Goal: Information Seeking & Learning: Learn about a topic

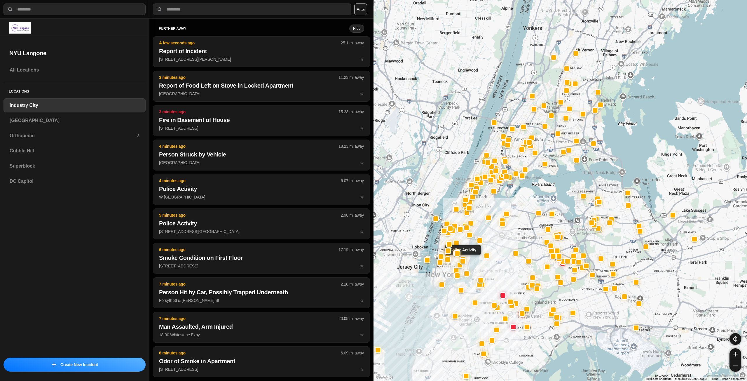
select select "*"
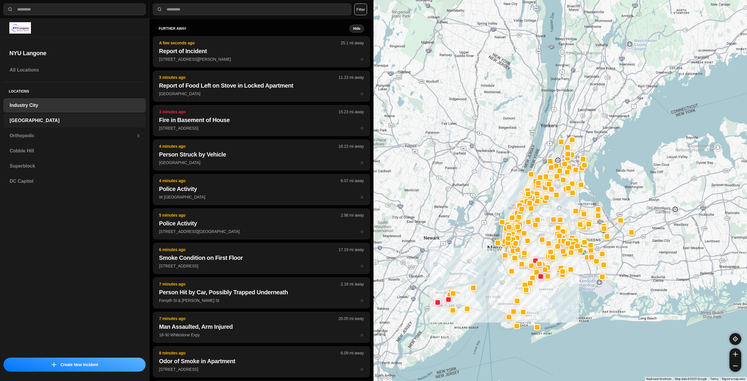
click at [40, 121] on h3 "[GEOGRAPHIC_DATA]" at bounding box center [75, 120] width 130 height 7
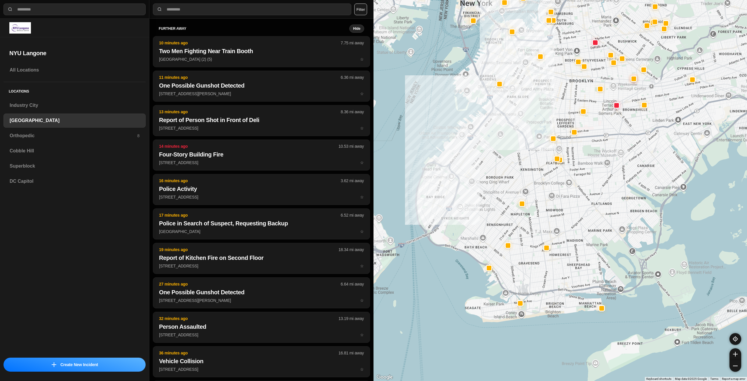
drag, startPoint x: 510, startPoint y: 198, endPoint x: 485, endPoint y: 183, distance: 28.3
click at [488, 190] on div at bounding box center [559, 190] width 373 height 381
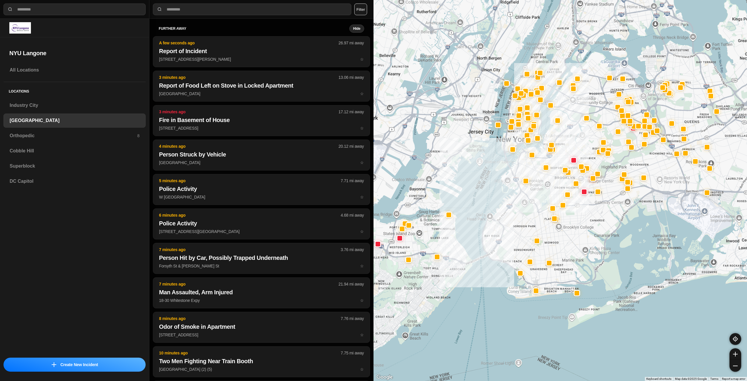
drag, startPoint x: 611, startPoint y: 149, endPoint x: 595, endPoint y: 218, distance: 71.0
click at [595, 218] on div at bounding box center [559, 190] width 373 height 381
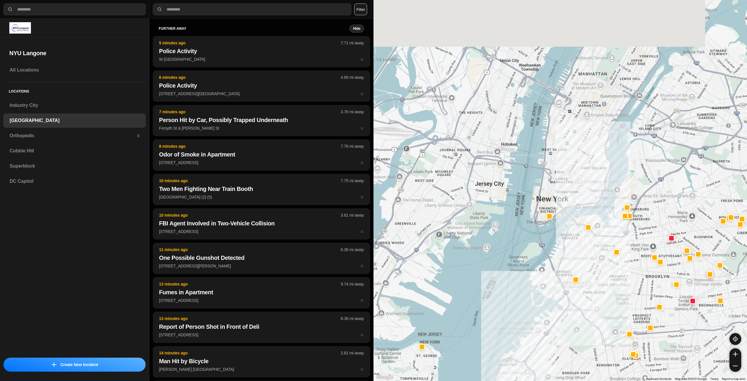
drag, startPoint x: 545, startPoint y: 140, endPoint x: 587, endPoint y: 274, distance: 140.5
click at [587, 279] on div at bounding box center [559, 190] width 373 height 381
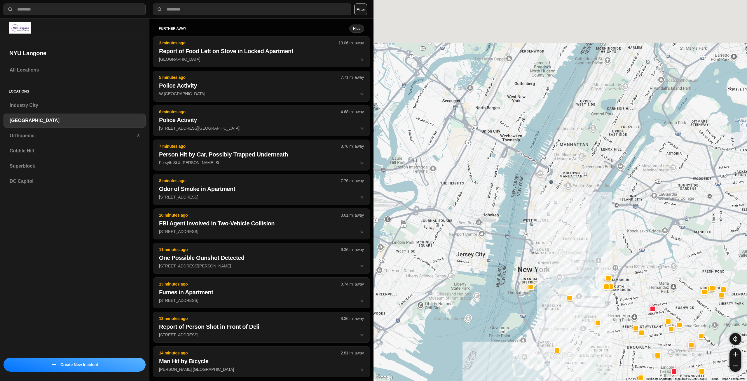
drag, startPoint x: 568, startPoint y: 258, endPoint x: 569, endPoint y: 279, distance: 21.3
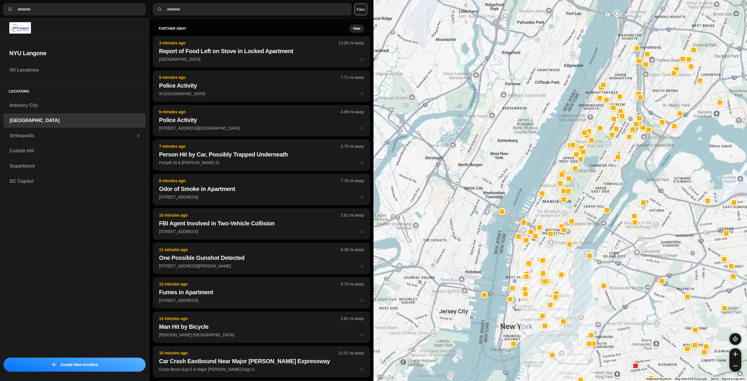
drag, startPoint x: 597, startPoint y: 196, endPoint x: 580, endPoint y: 239, distance: 45.9
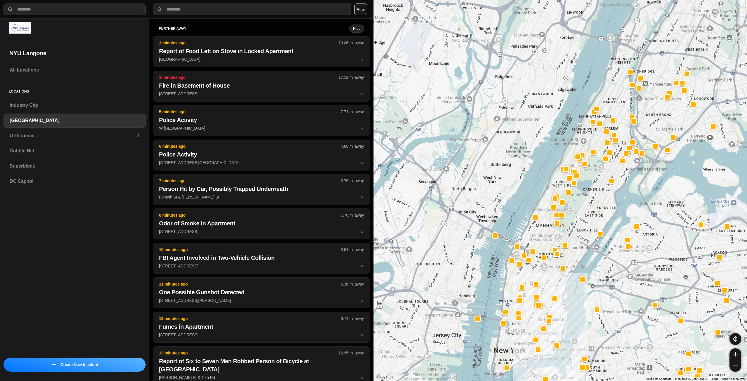
drag, startPoint x: 571, startPoint y: 252, endPoint x: 566, endPoint y: 270, distance: 19.0
drag, startPoint x: 590, startPoint y: 208, endPoint x: 583, endPoint y: 224, distance: 17.9
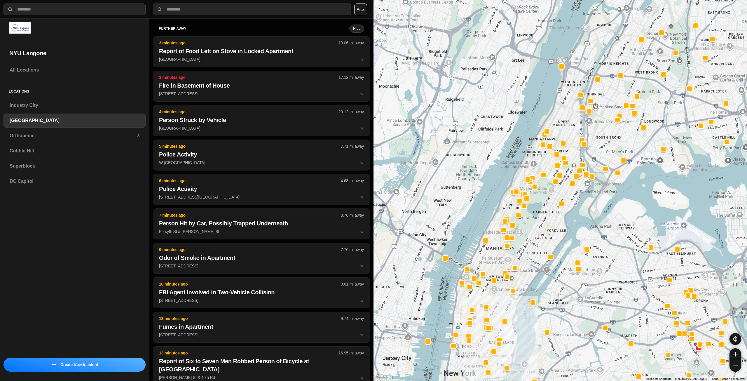
drag, startPoint x: 574, startPoint y: 222, endPoint x: 550, endPoint y: 243, distance: 31.6
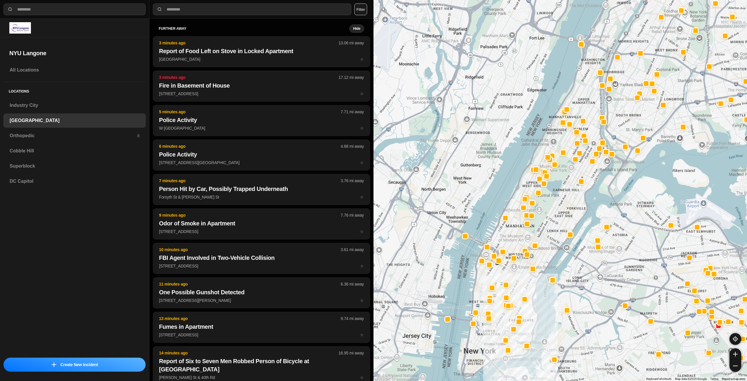
drag, startPoint x: 552, startPoint y: 237, endPoint x: 572, endPoint y: 215, distance: 29.9
click at [572, 215] on div at bounding box center [559, 190] width 373 height 381
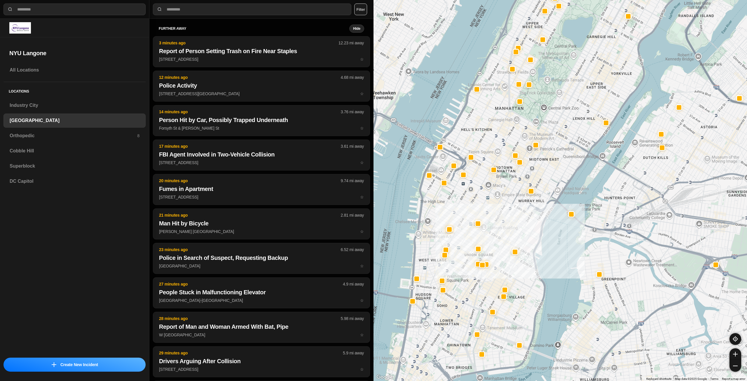
drag, startPoint x: 494, startPoint y: 193, endPoint x: 586, endPoint y: 85, distance: 141.5
click at [586, 85] on div "421 people" at bounding box center [559, 190] width 373 height 381
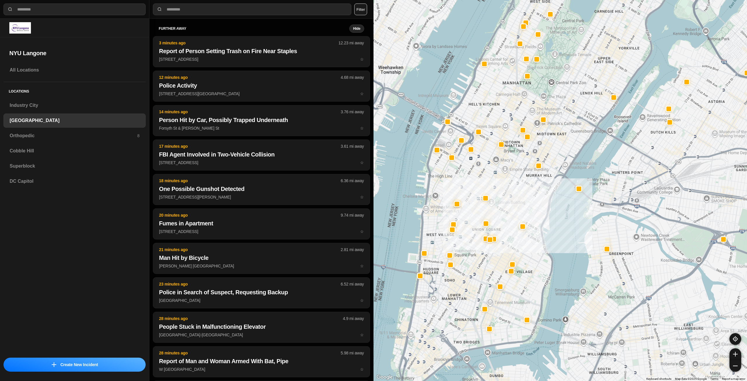
drag, startPoint x: 524, startPoint y: 232, endPoint x: 530, endPoint y: 206, distance: 27.5
click at [530, 206] on div "421 people" at bounding box center [559, 190] width 373 height 381
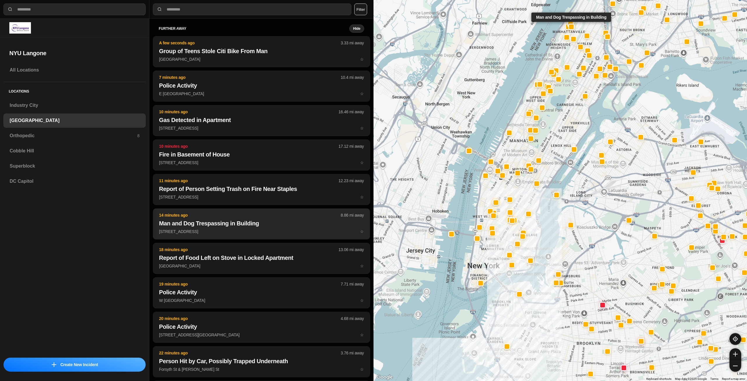
scroll to position [29, 0]
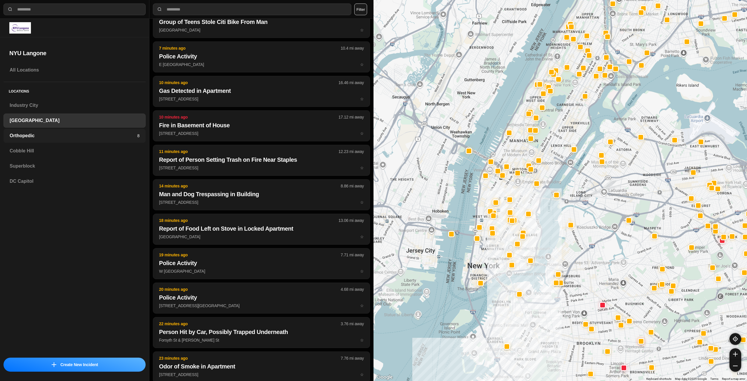
click at [113, 137] on h3 "Orthopedic" at bounding box center [73, 135] width 127 height 7
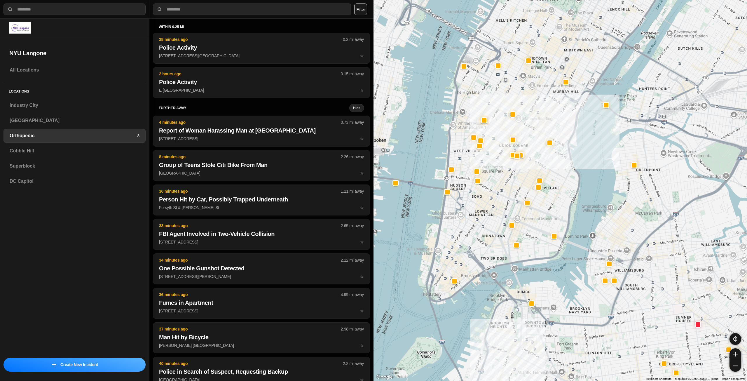
drag, startPoint x: 491, startPoint y: 202, endPoint x: 501, endPoint y: 259, distance: 58.6
click at [501, 259] on div at bounding box center [559, 190] width 373 height 381
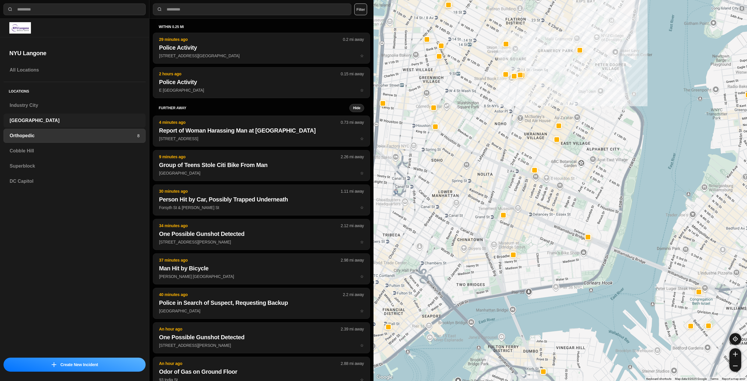
click at [93, 124] on div "[GEOGRAPHIC_DATA]" at bounding box center [75, 120] width 142 height 14
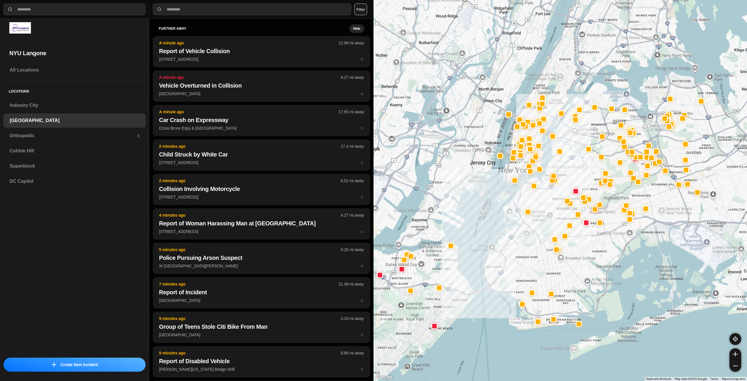
drag, startPoint x: 634, startPoint y: 162, endPoint x: 590, endPoint y: 249, distance: 97.6
click at [590, 249] on div at bounding box center [559, 190] width 373 height 381
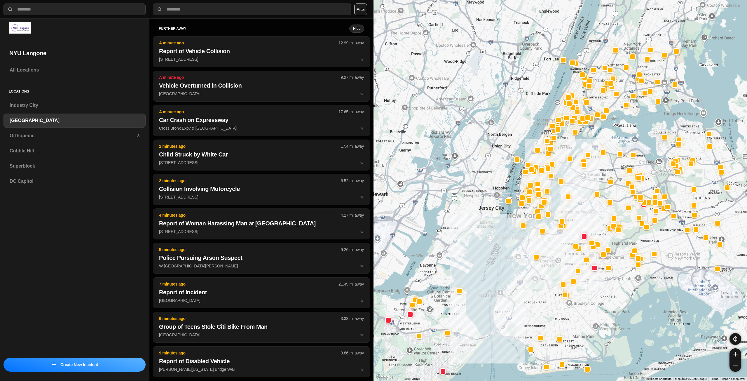
drag, startPoint x: 654, startPoint y: 204, endPoint x: 663, endPoint y: 249, distance: 46.0
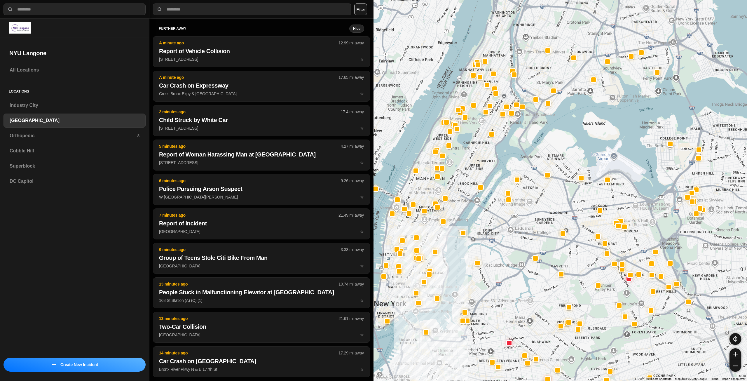
drag, startPoint x: 681, startPoint y: 166, endPoint x: 642, endPoint y: 212, distance: 60.4
click at [642, 212] on div at bounding box center [559, 190] width 373 height 381
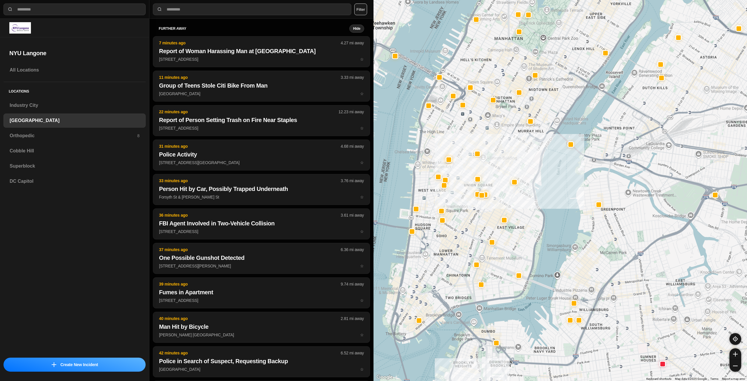
drag, startPoint x: 459, startPoint y: 234, endPoint x: 488, endPoint y: 215, distance: 34.7
click at [488, 215] on div "421 people" at bounding box center [559, 190] width 373 height 381
click at [49, 149] on h3 "Cobble Hill" at bounding box center [75, 150] width 130 height 7
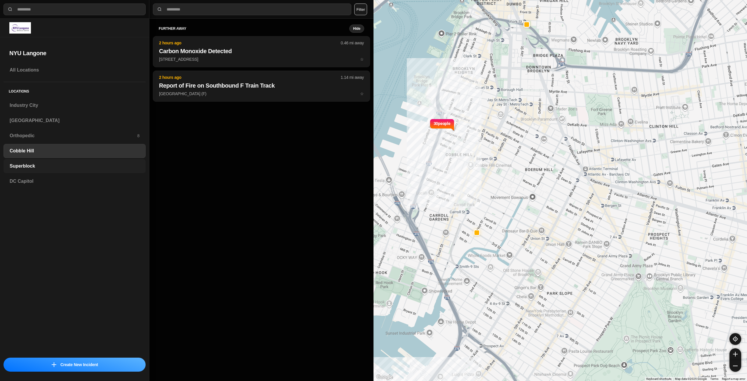
click at [86, 166] on h3 "Superblock" at bounding box center [75, 165] width 130 height 7
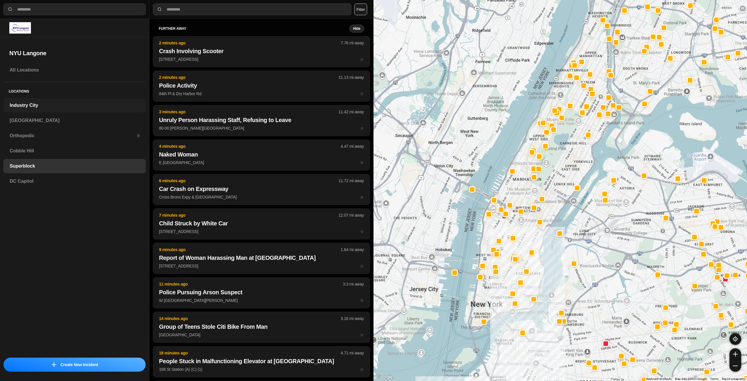
click at [60, 109] on h3 "Industry City" at bounding box center [75, 105] width 130 height 7
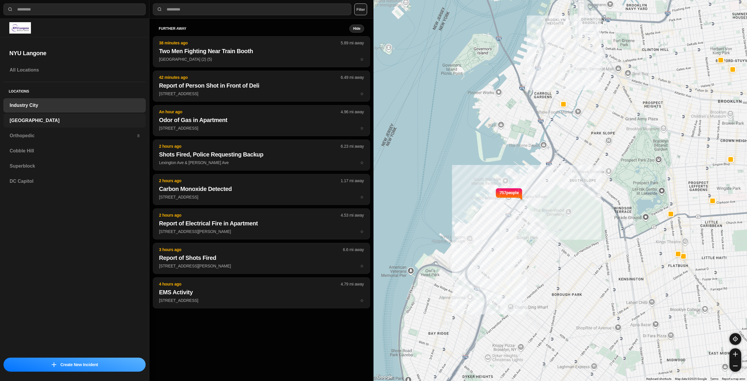
click at [35, 117] on h3 "[GEOGRAPHIC_DATA]" at bounding box center [75, 120] width 130 height 7
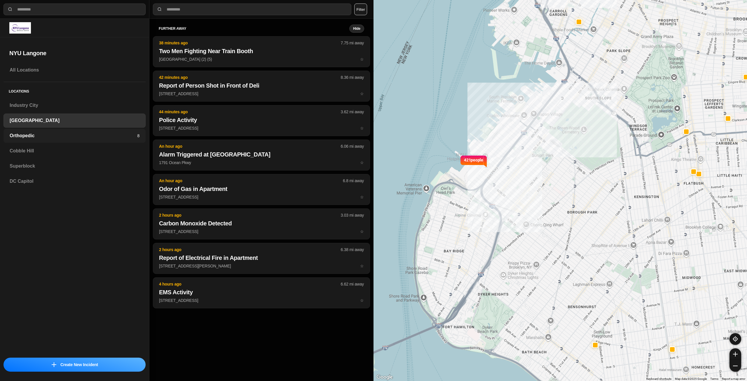
click at [39, 134] on h3 "Orthopedic" at bounding box center [73, 135] width 127 height 7
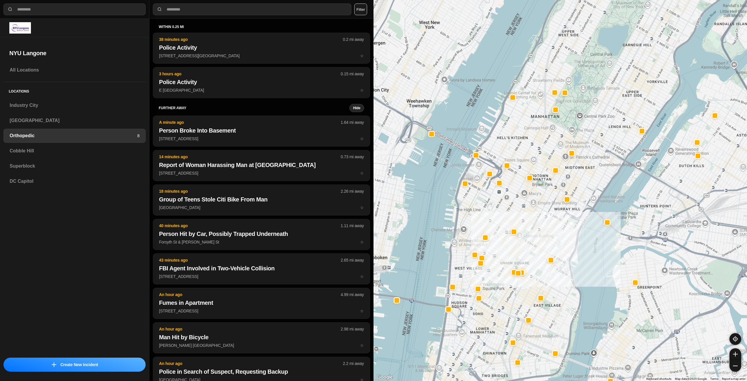
drag, startPoint x: 569, startPoint y: 151, endPoint x: 548, endPoint y: 230, distance: 81.6
click at [553, 236] on div at bounding box center [559, 190] width 373 height 381
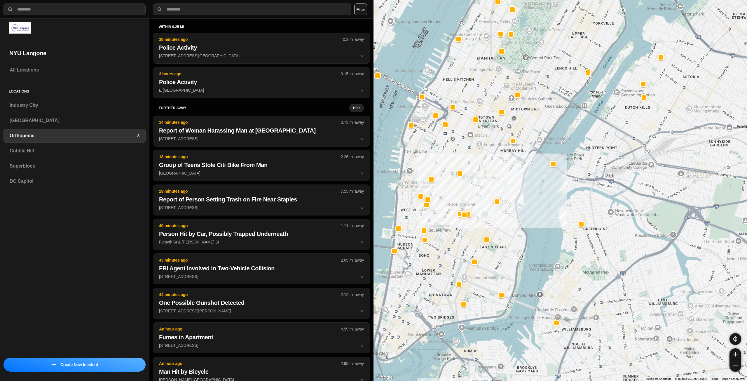
drag, startPoint x: 695, startPoint y: 222, endPoint x: 637, endPoint y: 169, distance: 77.8
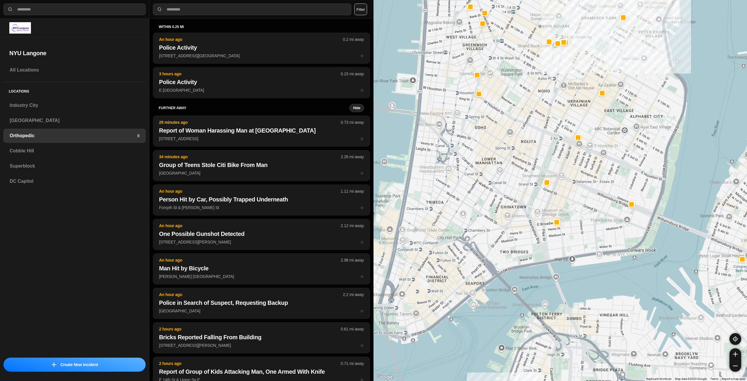
drag, startPoint x: 466, startPoint y: 247, endPoint x: 541, endPoint y: 129, distance: 139.4
click at [541, 129] on div at bounding box center [559, 190] width 373 height 381
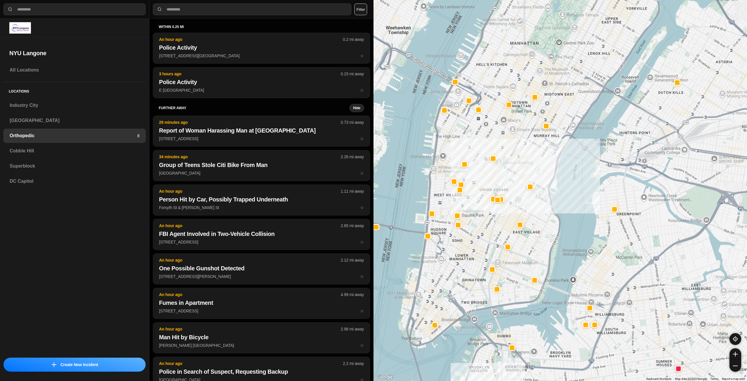
drag, startPoint x: 488, startPoint y: 192, endPoint x: 469, endPoint y: 251, distance: 61.8
click at [469, 251] on div at bounding box center [559, 190] width 373 height 381
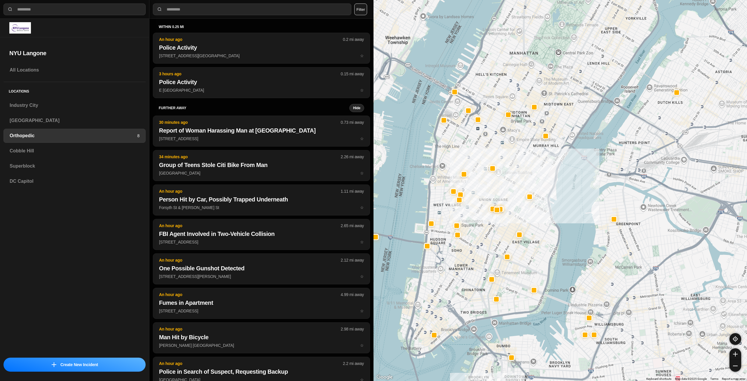
drag, startPoint x: 522, startPoint y: 158, endPoint x: 522, endPoint y: 163, distance: 4.7
click at [522, 163] on div at bounding box center [559, 190] width 373 height 381
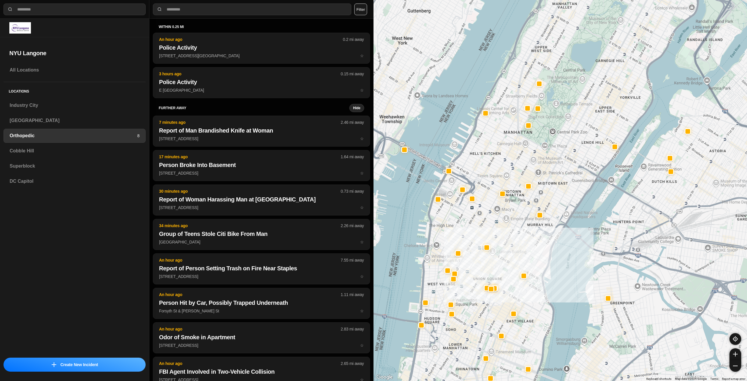
drag, startPoint x: 524, startPoint y: 160, endPoint x: 518, endPoint y: 240, distance: 80.1
click at [518, 240] on div at bounding box center [559, 190] width 373 height 381
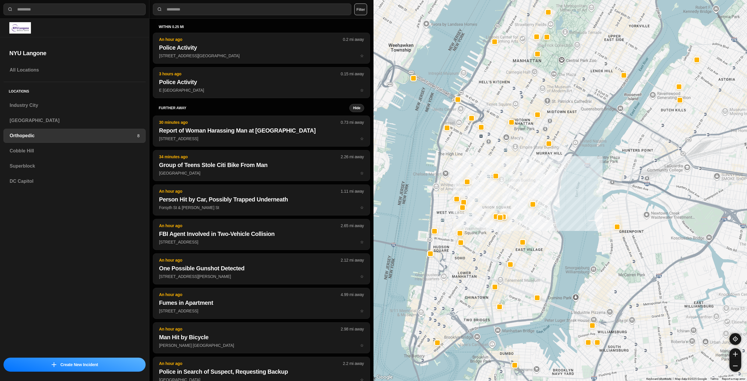
drag, startPoint x: 519, startPoint y: 254, endPoint x: 528, endPoint y: 181, distance: 73.2
click at [528, 181] on div at bounding box center [559, 190] width 373 height 381
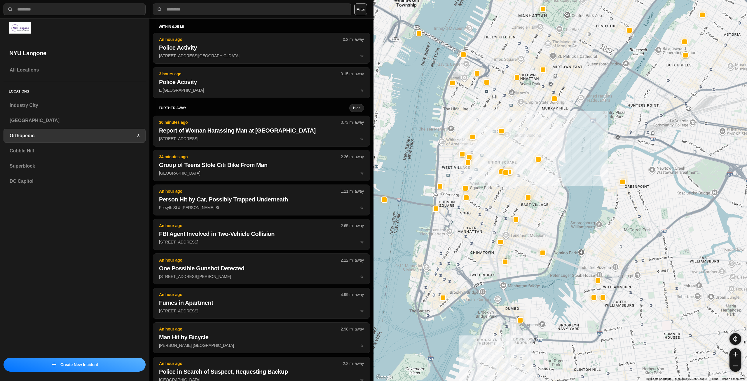
drag, startPoint x: 479, startPoint y: 256, endPoint x: 486, endPoint y: 211, distance: 45.5
click at [486, 211] on div at bounding box center [559, 190] width 373 height 381
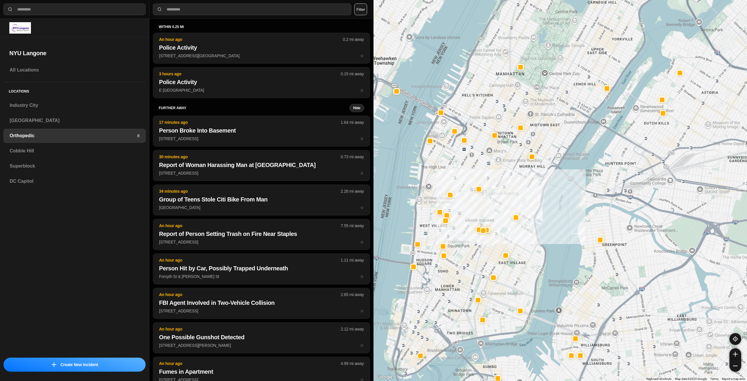
drag, startPoint x: 664, startPoint y: 127, endPoint x: 656, endPoint y: 176, distance: 49.5
click at [643, 183] on div at bounding box center [559, 190] width 373 height 381
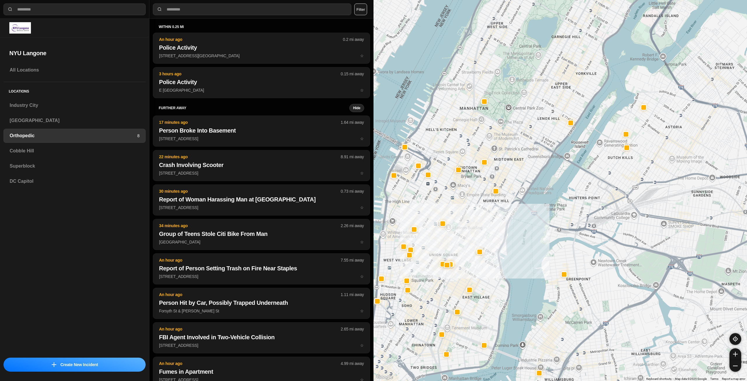
drag, startPoint x: 671, startPoint y: 180, endPoint x: 647, endPoint y: 202, distance: 32.4
click at [647, 202] on div at bounding box center [559, 190] width 373 height 381
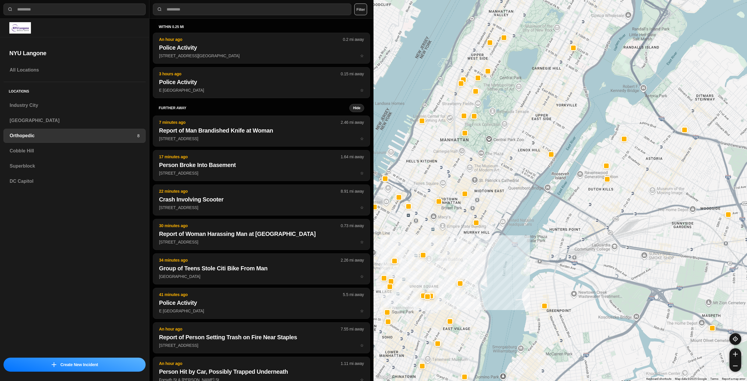
drag, startPoint x: 622, startPoint y: 196, endPoint x: 599, endPoint y: 229, distance: 39.2
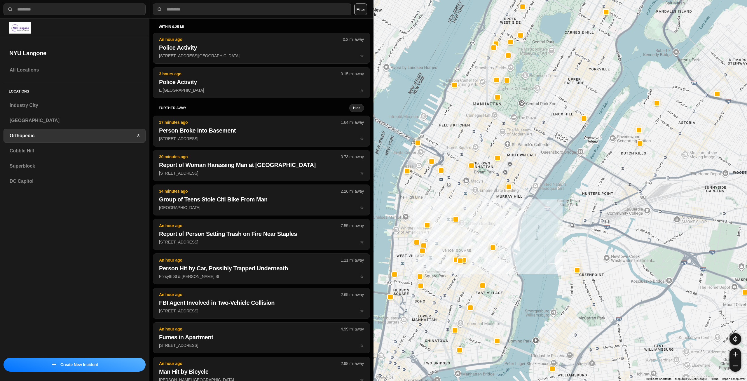
drag, startPoint x: 612, startPoint y: 213, endPoint x: 645, endPoint y: 178, distance: 48.1
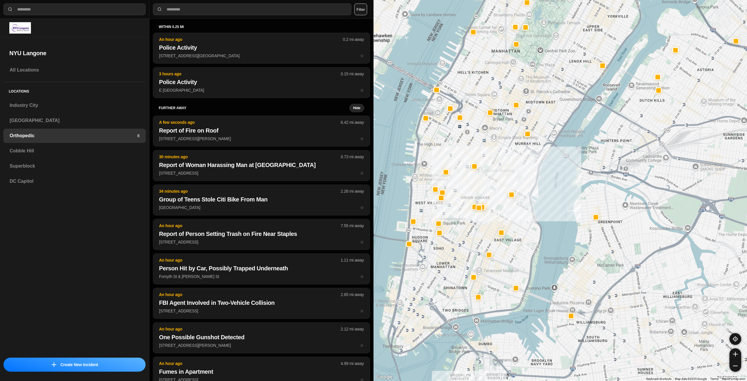
drag, startPoint x: 501, startPoint y: 278, endPoint x: 522, endPoint y: 221, distance: 60.1
click at [522, 222] on div at bounding box center [559, 190] width 373 height 381
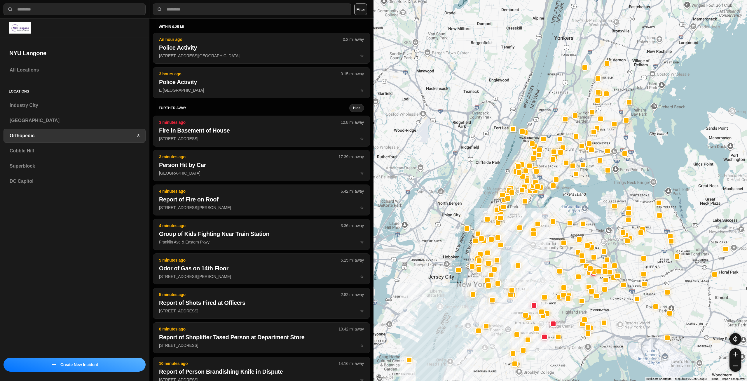
drag, startPoint x: 533, startPoint y: 205, endPoint x: 520, endPoint y: 251, distance: 47.8
click at [520, 251] on div at bounding box center [559, 190] width 373 height 381
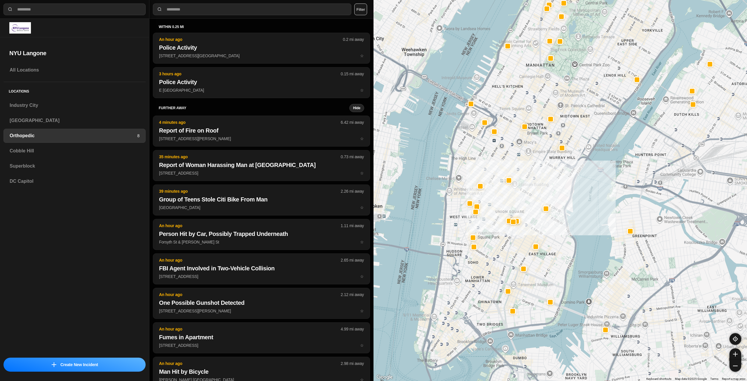
drag, startPoint x: 461, startPoint y: 284, endPoint x: 553, endPoint y: 236, distance: 103.3
click at [553, 236] on div at bounding box center [559, 190] width 373 height 381
click at [40, 151] on h3 "Cobble Hill" at bounding box center [75, 150] width 130 height 7
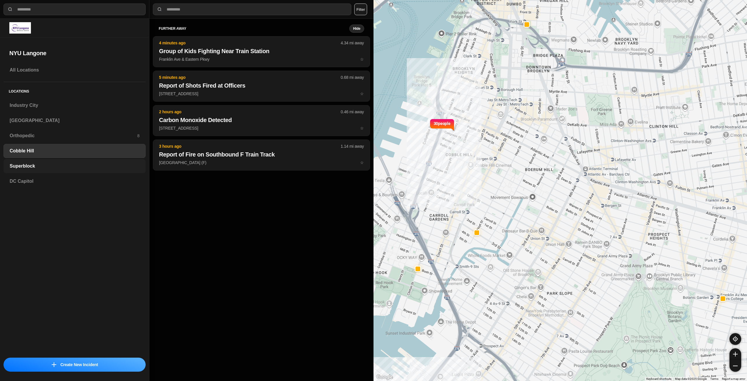
click at [41, 162] on div "Superblock" at bounding box center [75, 166] width 142 height 14
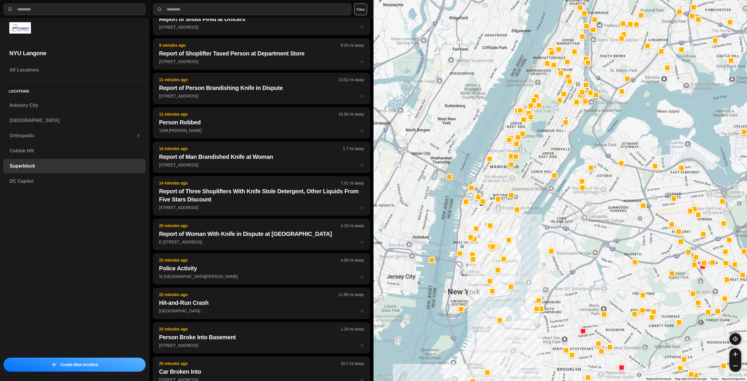
scroll to position [239, 0]
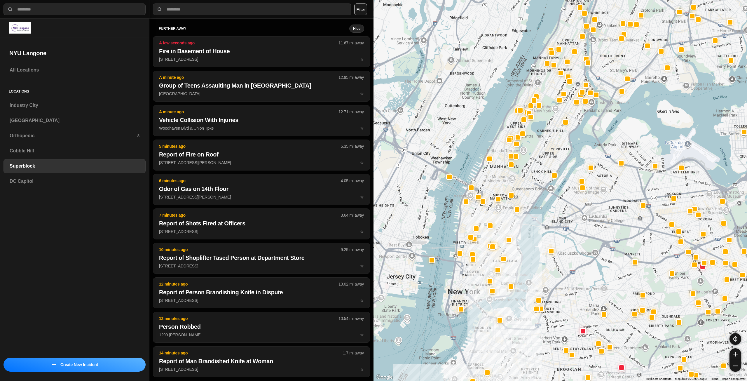
select select "*"
